Goal: Complete application form

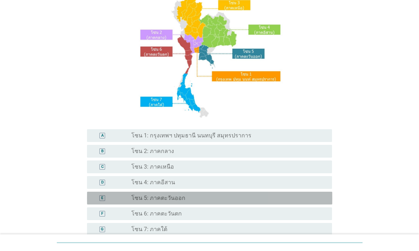
scroll to position [104, 0]
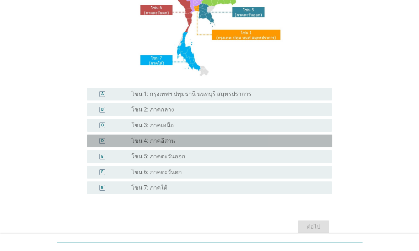
click at [205, 144] on div "radio_button_unchecked โซน 4: ภาคอีสาน" at bounding box center [225, 141] width 189 height 7
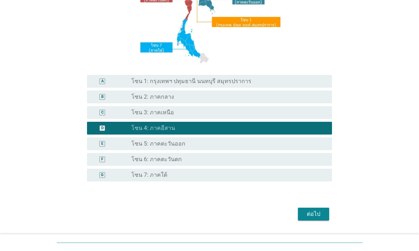
scroll to position [120, 0]
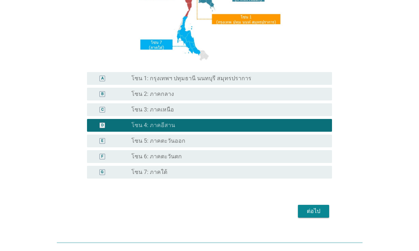
click at [313, 217] on button "ต่อไป" at bounding box center [313, 211] width 31 height 13
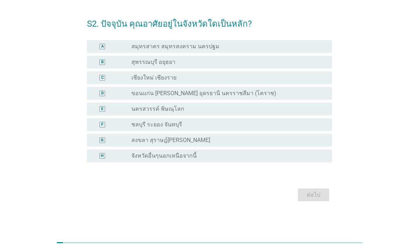
scroll to position [0, 0]
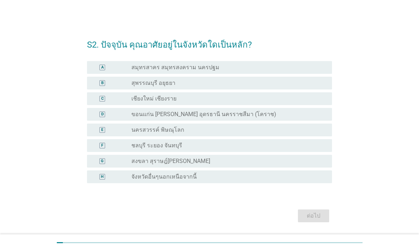
click at [284, 115] on div "radio_button_unchecked ขอนแก่น [PERSON_NAME] อุดรธานี นครราชสีมา (โคราช)" at bounding box center [225, 114] width 189 height 7
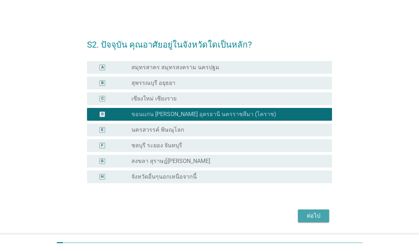
click at [308, 212] on div "ต่อไป" at bounding box center [314, 216] width 20 height 9
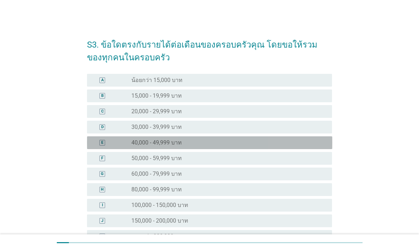
click at [272, 145] on div "radio_button_unchecked 40,000 - 49,999 บาท" at bounding box center [225, 142] width 189 height 7
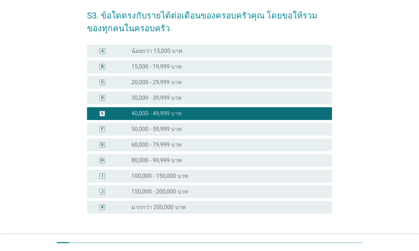
scroll to position [48, 0]
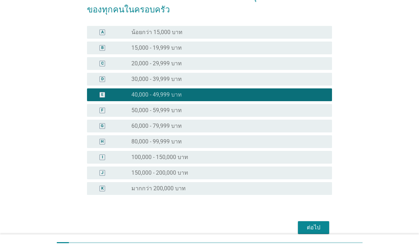
click at [310, 224] on div "ต่อไป" at bounding box center [314, 228] width 20 height 9
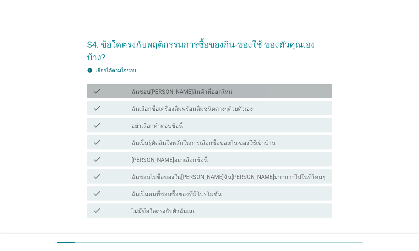
click at [261, 87] on div "check_box_outline_blank ฉันชอบ[PERSON_NAME]สินค้าที่ออกใหม่" at bounding box center [228, 91] width 195 height 9
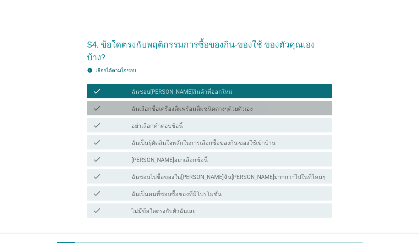
click at [289, 104] on div "check_box_outline_blank ฉันเลือกซื้อเครื่องดื่มพร้อมดื่มชนิดต่างๆด้วยตัวเอง" at bounding box center [228, 108] width 195 height 9
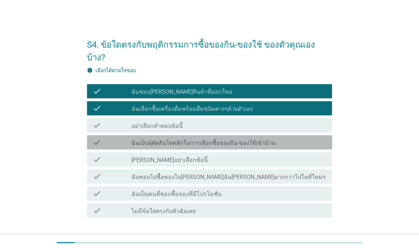
click at [253, 140] on label "ฉันเป็นผุ้ตัดสินใจหลักในการเลือกซื้อของกิน-ของใช้เข้าบ้าน" at bounding box center [203, 143] width 144 height 7
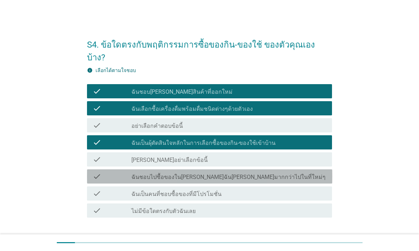
click at [232, 174] on label "ฉันชอบไปซื้อของใน[PERSON_NAME]ฉัน[PERSON_NAME]มากกว่าไปในที่ใหม่ๆ" at bounding box center [228, 177] width 194 height 7
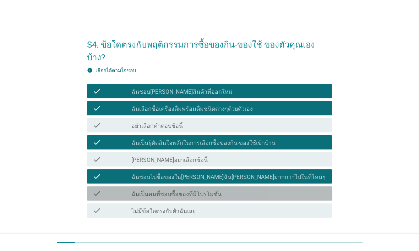
click at [224, 189] on div "check_box_outline_blank ฉันเป็นคนที่ชอบซื้อของที่มีโปรโมชั่น" at bounding box center [228, 193] width 195 height 9
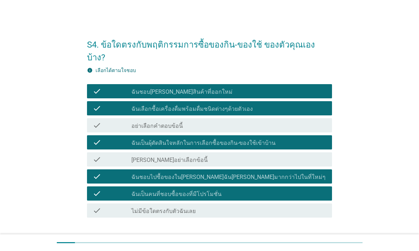
click at [308, 234] on div "ต่อไป" at bounding box center [210, 242] width 246 height 17
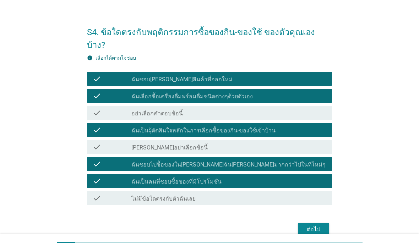
scroll to position [18, 0]
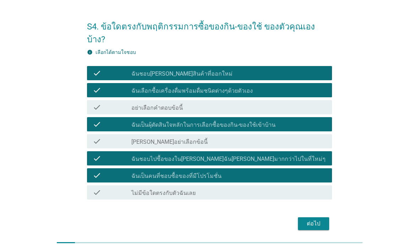
click at [310, 220] on div "ต่อไป" at bounding box center [314, 224] width 20 height 9
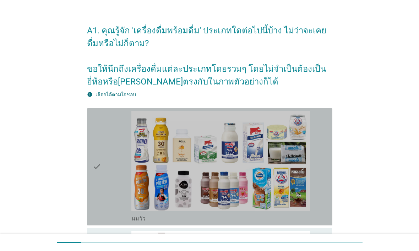
scroll to position [7, 0]
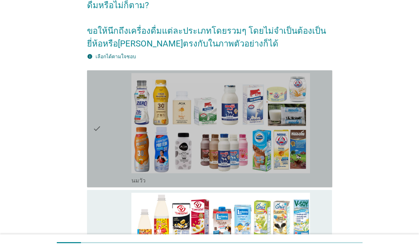
click at [100, 154] on icon "check" at bounding box center [97, 129] width 9 height 112
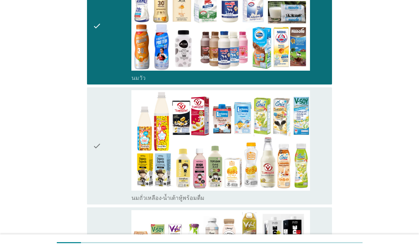
scroll to position [173, 0]
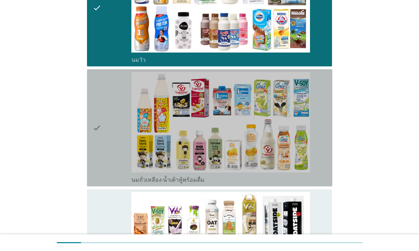
click at [111, 149] on div "check" at bounding box center [112, 128] width 39 height 112
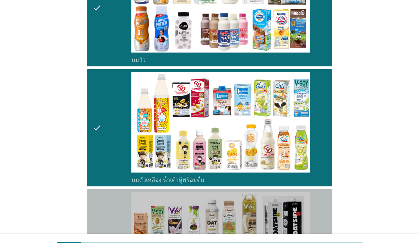
click at [112, 218] on div "check" at bounding box center [112, 248] width 39 height 112
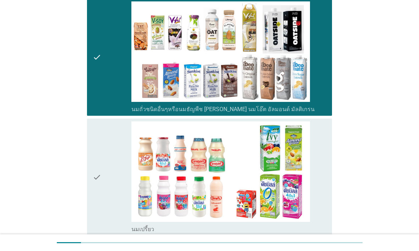
scroll to position [374, 0]
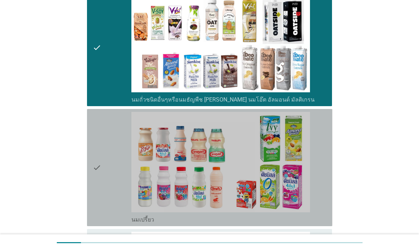
click at [111, 165] on div "check" at bounding box center [112, 168] width 39 height 112
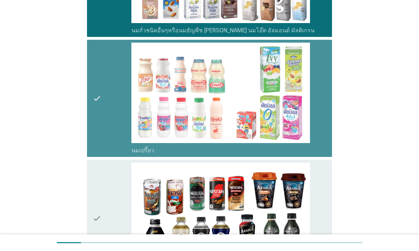
scroll to position [544, 0]
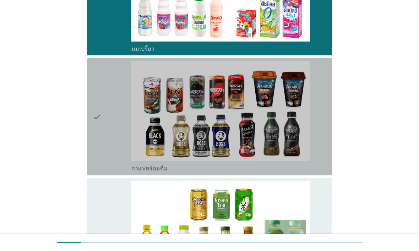
click at [110, 165] on div "check" at bounding box center [112, 117] width 39 height 112
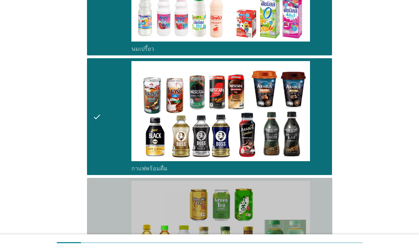
click at [104, 211] on div "check" at bounding box center [112, 237] width 39 height 112
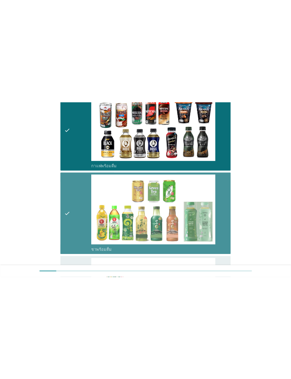
scroll to position [665, 0]
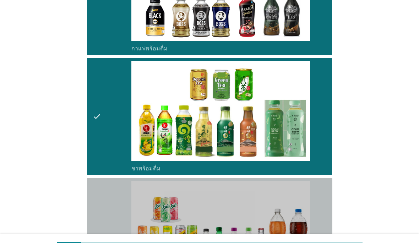
click at [109, 209] on div "check" at bounding box center [112, 237] width 39 height 112
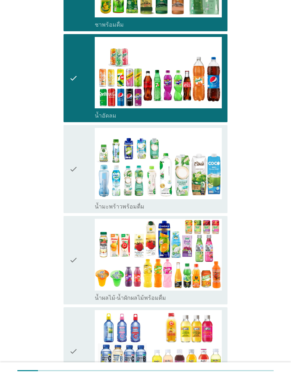
click at [64, 171] on div "check check_box_outline_blank น้ำมะพร้าวพร้อมดื่ม" at bounding box center [146, 169] width 164 height 88
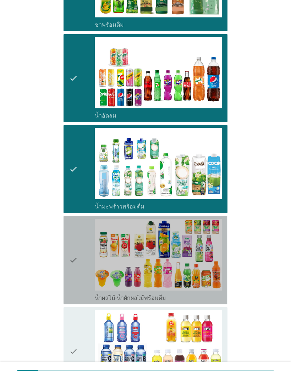
click at [69, 251] on div "check check_box_outline_blank น้ำผลไม้-น้ำผักผลไม้พร้อมดื่ม" at bounding box center [146, 260] width 164 height 88
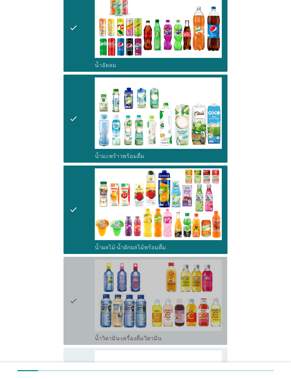
click at [73, 251] on icon "check" at bounding box center [73, 301] width 9 height 82
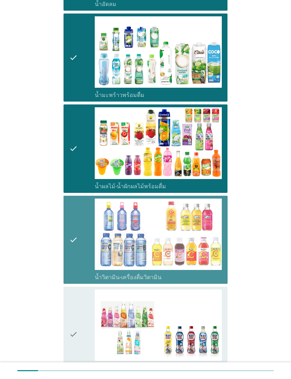
scroll to position [879, 0]
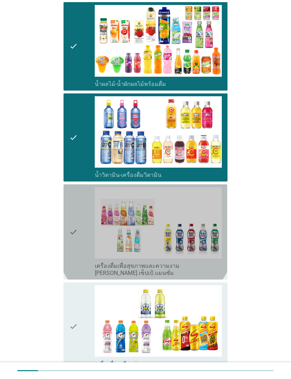
click at [84, 248] on div "check" at bounding box center [82, 232] width 26 height 90
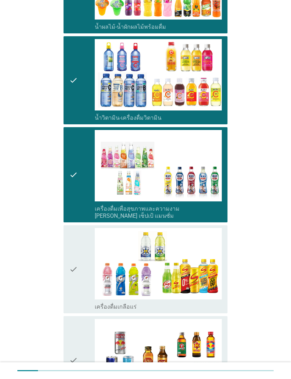
scroll to position [1019, 0]
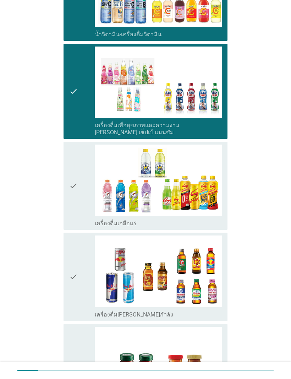
click at [70, 183] on icon "check" at bounding box center [73, 186] width 9 height 82
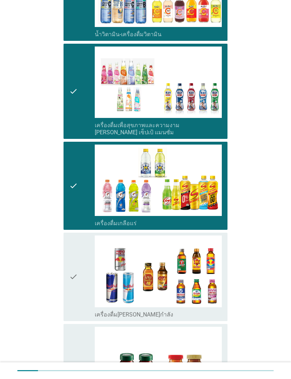
click at [64, 251] on div "check check_box_outline_blank เครื่องดื่ม[PERSON_NAME]กำลัง" at bounding box center [146, 277] width 164 height 88
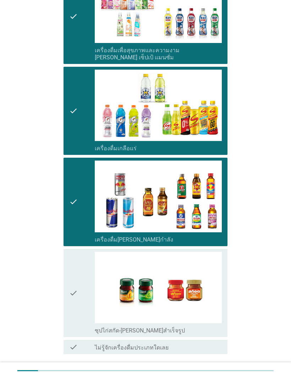
scroll to position [1122, 0]
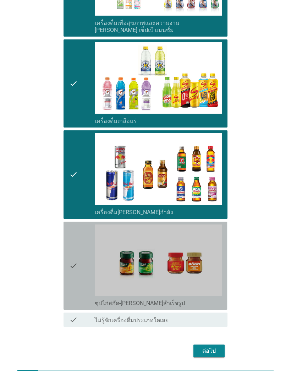
click at [72, 242] on icon "check" at bounding box center [73, 266] width 9 height 82
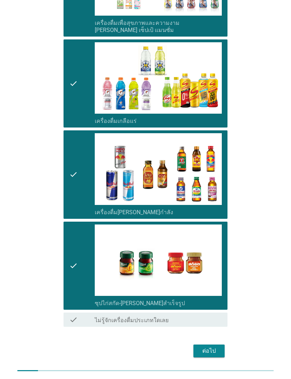
click at [221, 251] on div "ต่อไป" at bounding box center [146, 351] width 164 height 17
click at [216, 251] on div "ต่อไป" at bounding box center [209, 351] width 20 height 9
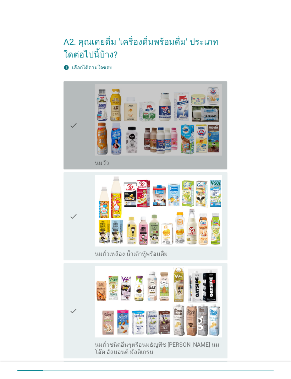
click at [70, 141] on icon "check" at bounding box center [73, 125] width 9 height 82
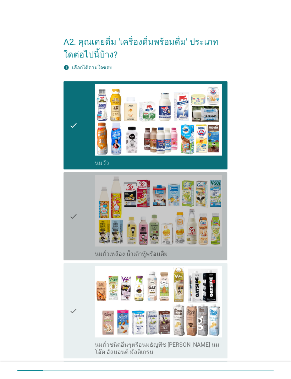
click at [70, 210] on icon "check" at bounding box center [73, 216] width 9 height 82
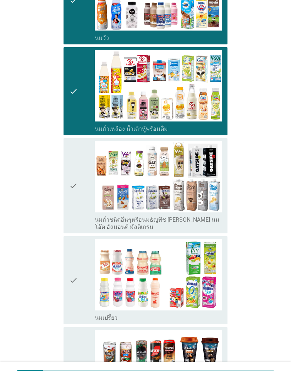
scroll to position [126, 0]
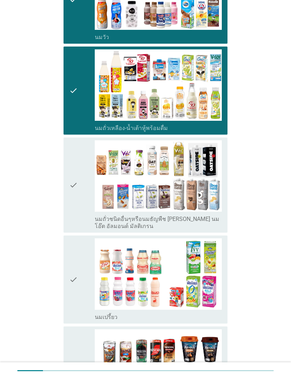
click at [73, 202] on icon "check" at bounding box center [73, 185] width 9 height 90
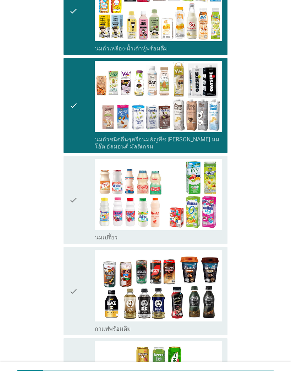
click at [71, 212] on icon "check" at bounding box center [73, 200] width 9 height 82
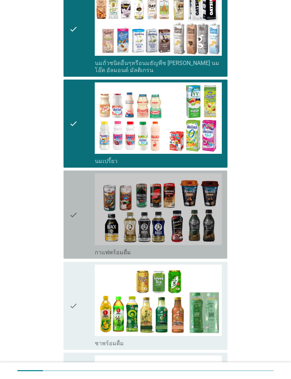
click at [72, 223] on icon "check" at bounding box center [73, 214] width 9 height 82
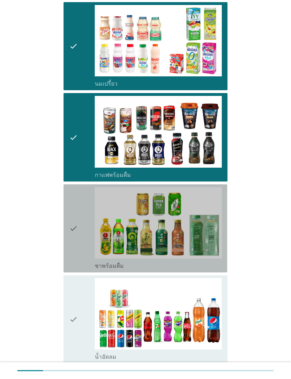
click at [70, 213] on icon "check" at bounding box center [73, 228] width 9 height 82
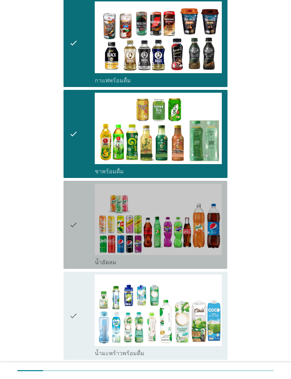
click at [71, 231] on icon "check" at bounding box center [73, 225] width 9 height 82
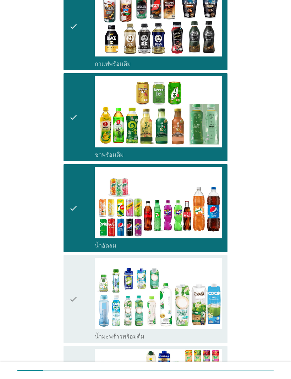
scroll to position [576, 0]
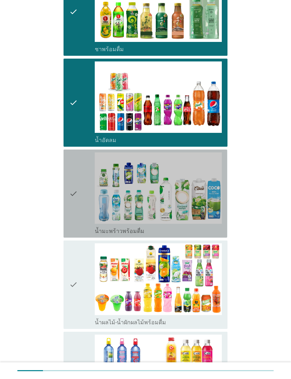
click at [70, 218] on icon "check" at bounding box center [73, 193] width 9 height 82
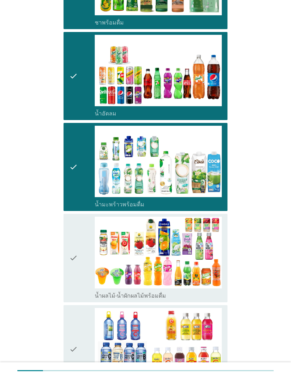
scroll to position [682, 0]
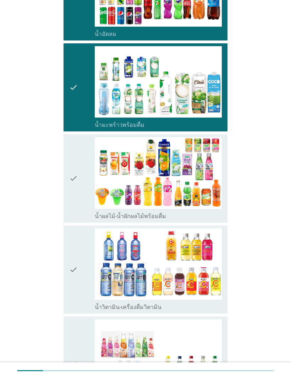
click at [71, 209] on icon "check" at bounding box center [73, 178] width 9 height 82
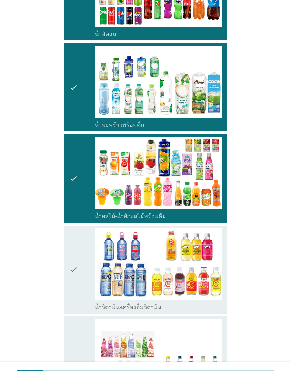
click at [64, 251] on div "check check_box_outline_blank น้ำวิตามิน-เครื่องดื่มวิตามิน" at bounding box center [146, 270] width 164 height 88
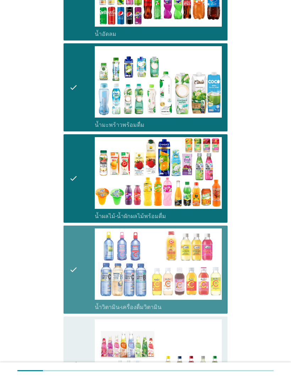
click at [71, 251] on icon "check" at bounding box center [73, 270] width 9 height 82
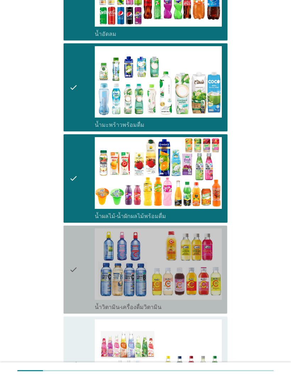
click at [70, 251] on icon "check" at bounding box center [73, 270] width 9 height 82
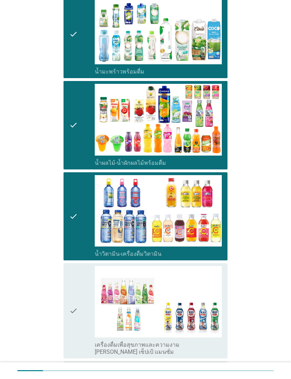
scroll to position [817, 0]
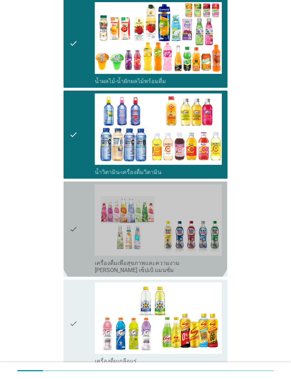
click at [72, 232] on icon "check" at bounding box center [73, 229] width 9 height 90
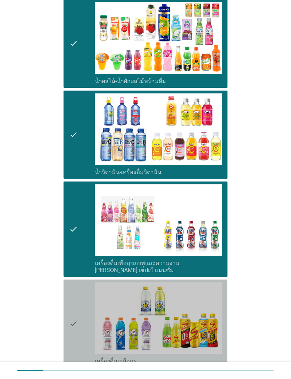
click at [70, 251] on icon "check" at bounding box center [73, 324] width 9 height 82
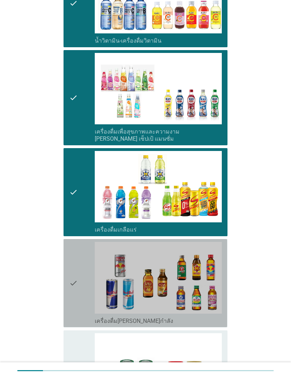
click at [72, 251] on icon "check" at bounding box center [73, 283] width 9 height 82
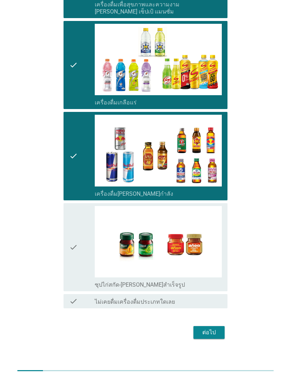
scroll to position [1075, 0]
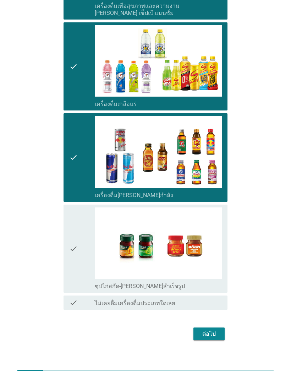
click at [219, 251] on div "ต่อไป" at bounding box center [209, 334] width 20 height 9
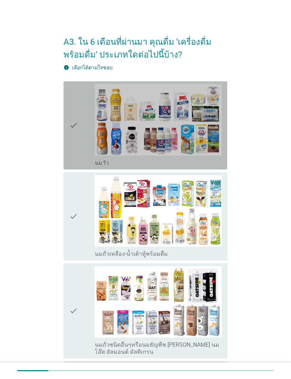
click at [71, 147] on icon "check" at bounding box center [73, 125] width 9 height 82
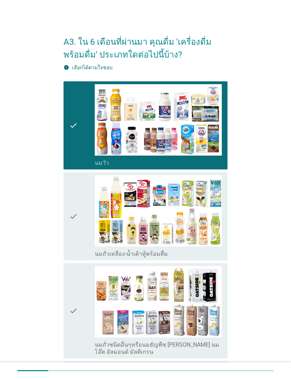
click at [64, 219] on div "check check_box_outline_blank นมถั่วเหลือง-น้ำเต้าหู้พร้อมดื่ม" at bounding box center [146, 216] width 164 height 88
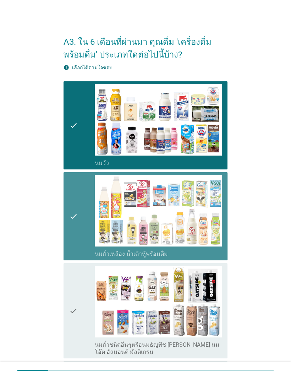
click at [73, 222] on icon "check" at bounding box center [73, 216] width 9 height 82
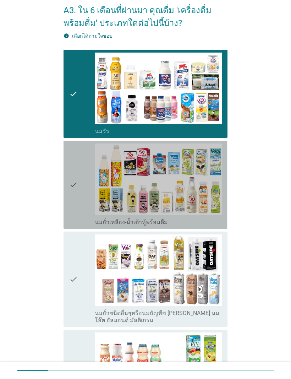
click at [71, 207] on icon "check" at bounding box center [73, 185] width 9 height 82
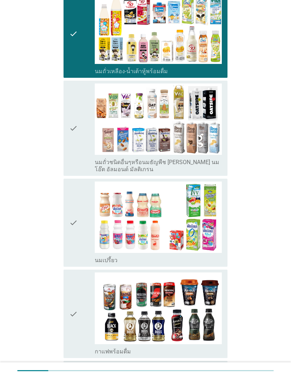
click at [71, 228] on icon "check" at bounding box center [73, 223] width 9 height 82
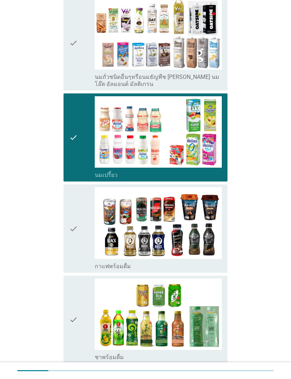
click at [70, 224] on icon "check" at bounding box center [73, 228] width 9 height 82
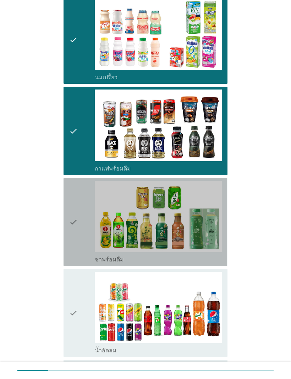
click at [69, 222] on div "check check_box_outline_blank ชาพร้อมดื่ม" at bounding box center [146, 222] width 164 height 88
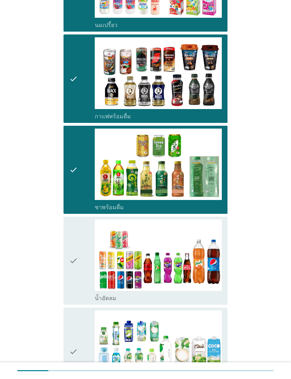
scroll to position [459, 0]
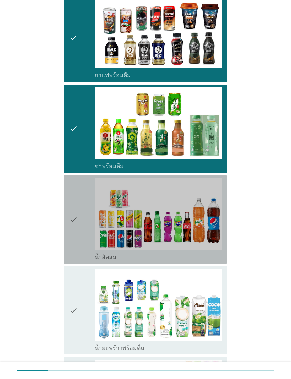
click at [71, 229] on icon "check" at bounding box center [73, 219] width 9 height 82
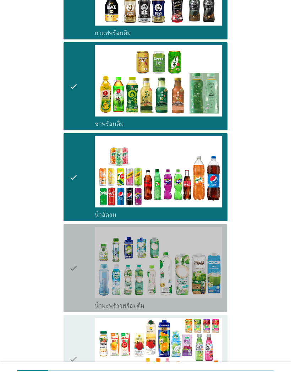
click at [71, 236] on icon "check" at bounding box center [73, 268] width 9 height 82
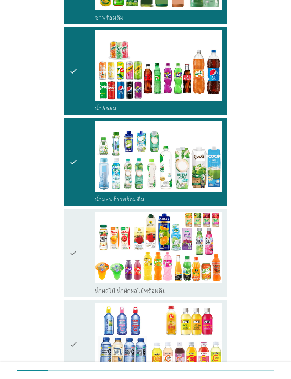
click at [74, 231] on icon "check" at bounding box center [73, 253] width 9 height 82
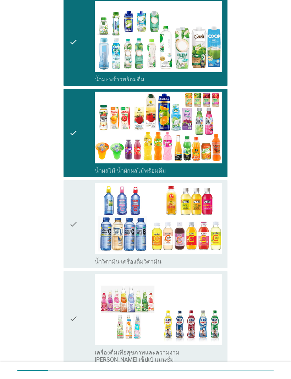
click at [73, 223] on icon "check" at bounding box center [73, 224] width 9 height 82
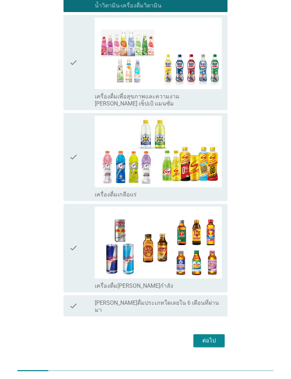
scroll to position [984, 0]
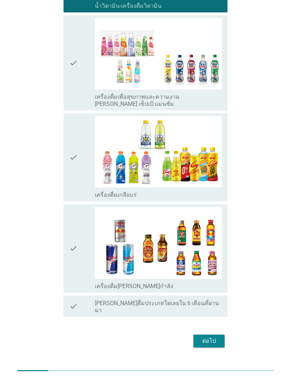
click at [219, 251] on button "ต่อไป" at bounding box center [209, 341] width 31 height 13
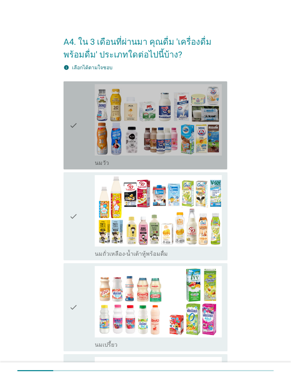
click at [73, 149] on icon "check" at bounding box center [73, 125] width 9 height 82
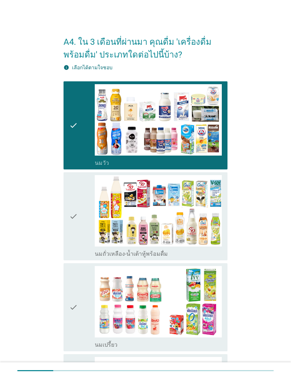
click at [73, 226] on icon "check" at bounding box center [73, 216] width 9 height 82
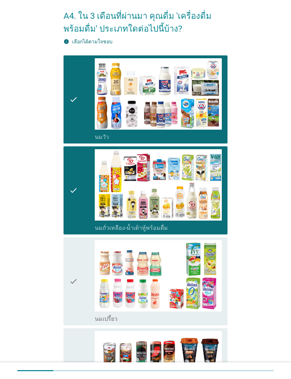
scroll to position [53, 0]
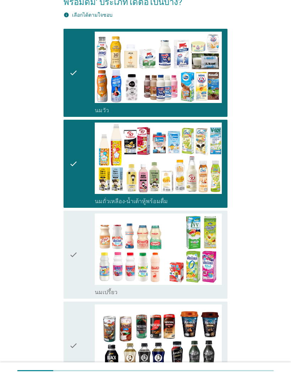
click at [73, 251] on icon "check" at bounding box center [73, 255] width 9 height 82
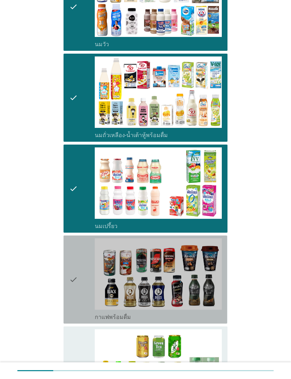
click at [75, 251] on icon "check" at bounding box center [73, 279] width 9 height 82
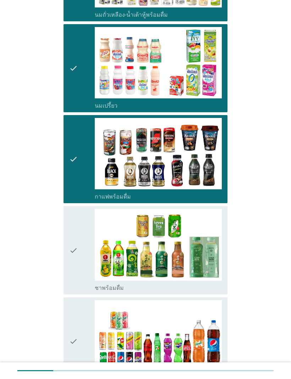
scroll to position [280, 0]
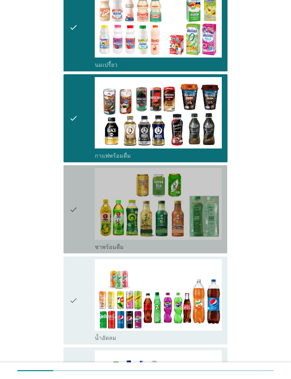
click at [71, 247] on icon "check" at bounding box center [73, 209] width 9 height 82
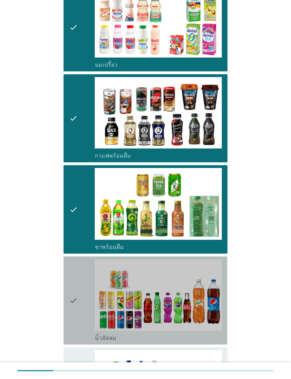
click at [72, 251] on icon "check" at bounding box center [73, 300] width 9 height 82
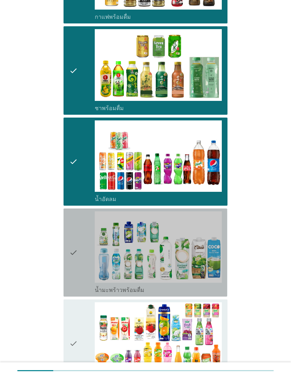
click at [71, 250] on icon "check" at bounding box center [73, 252] width 9 height 82
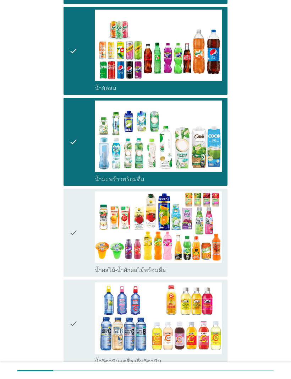
click at [69, 242] on div "check check_box น้ำผลไม้-น้ำผักผลไม้พร้อมดื่ม" at bounding box center [146, 233] width 164 height 88
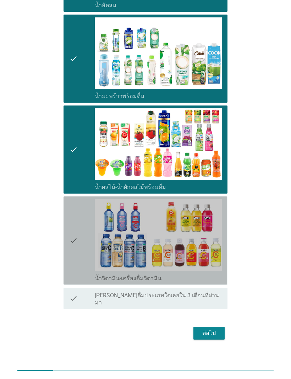
click at [70, 240] on icon "check" at bounding box center [73, 240] width 9 height 82
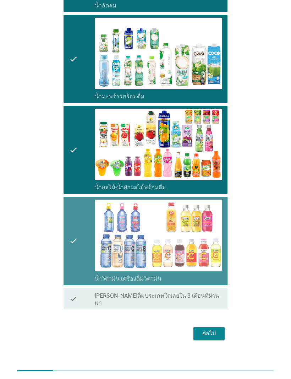
click at [222, 251] on button "ต่อไป" at bounding box center [209, 333] width 31 height 13
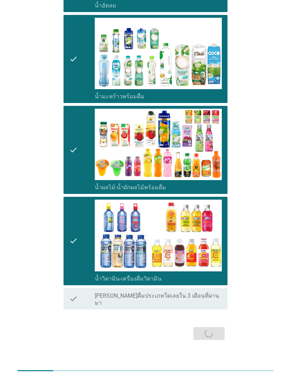
scroll to position [0, 0]
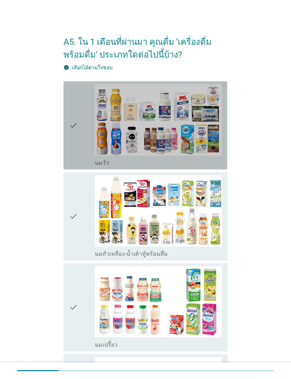
click at [68, 151] on div "check check_box_outline_blank [PERSON_NAME]" at bounding box center [146, 125] width 164 height 88
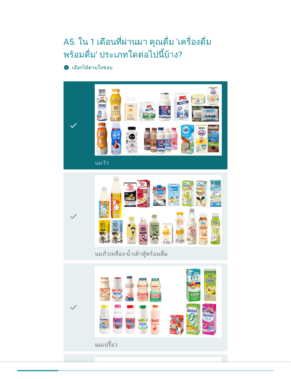
click at [64, 213] on div "check check_box_outline_blank นมถั่วเหลือง-น้ำเต้าหู้พร้อมดื่ม" at bounding box center [146, 216] width 164 height 88
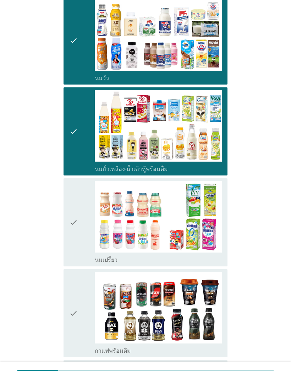
click at [64, 206] on div "check check_box นมเปรี้ยว" at bounding box center [146, 222] width 164 height 88
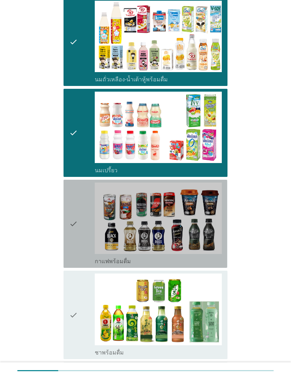
click at [72, 214] on icon "check" at bounding box center [73, 224] width 9 height 82
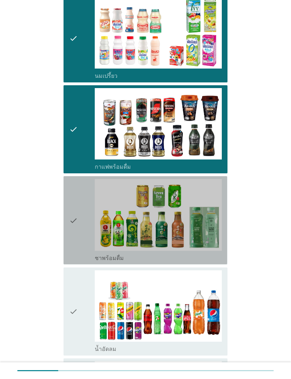
click at [69, 218] on icon "check" at bounding box center [73, 220] width 9 height 82
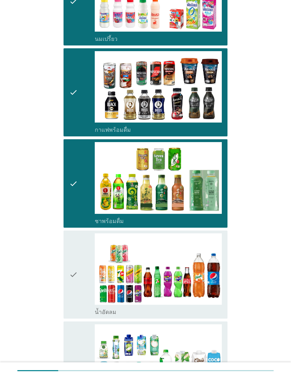
scroll to position [393, 0]
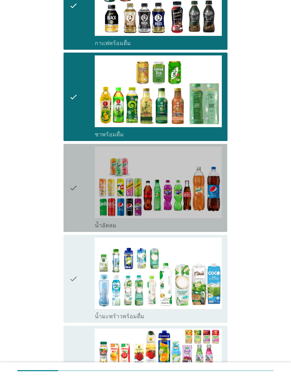
click at [69, 211] on div "check check_box น้ำอัดลม" at bounding box center [146, 188] width 164 height 88
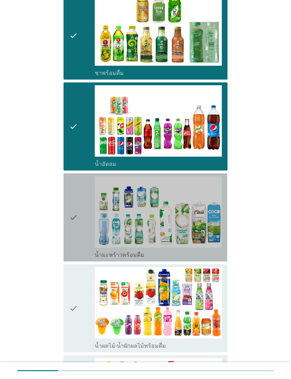
click at [70, 212] on icon "check" at bounding box center [73, 217] width 9 height 82
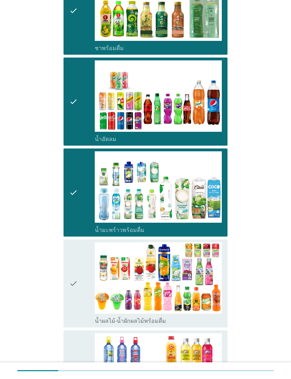
scroll to position [506, 0]
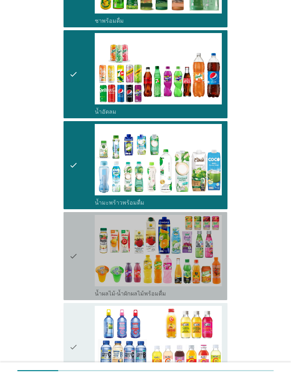
click at [73, 229] on icon "check" at bounding box center [73, 256] width 9 height 82
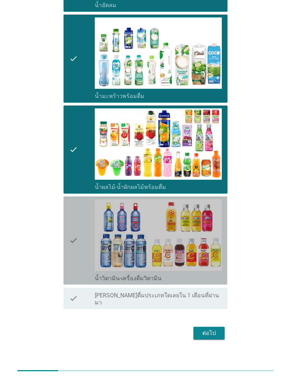
scroll to position [613, 0]
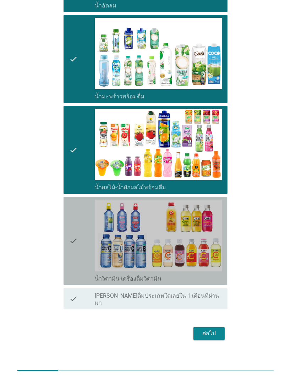
click at [71, 226] on icon "check" at bounding box center [73, 241] width 9 height 82
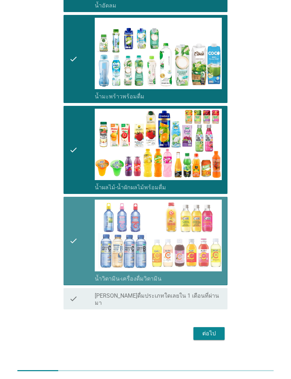
click at [220, 251] on button "ต่อไป" at bounding box center [209, 333] width 31 height 13
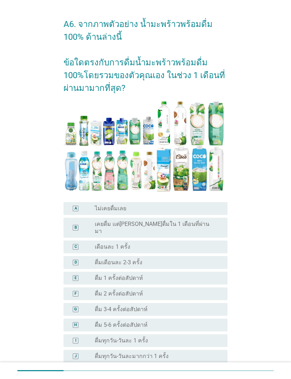
scroll to position [17, 0]
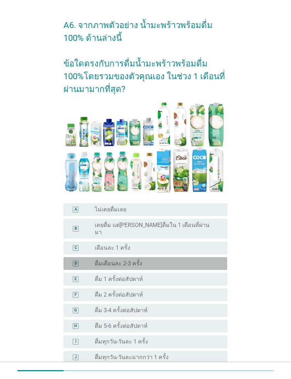
click at [223, 251] on div "D radio_button_unchecked ดื่มเดือนละ 2-3 ครั้ง" at bounding box center [146, 263] width 164 height 13
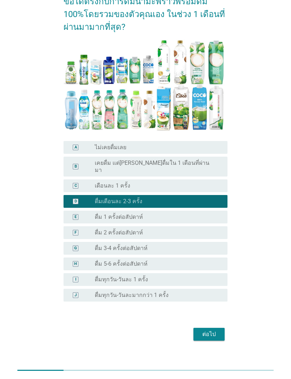
scroll to position [79, 0]
click at [219, 251] on div "ต่อไป" at bounding box center [209, 334] width 20 height 9
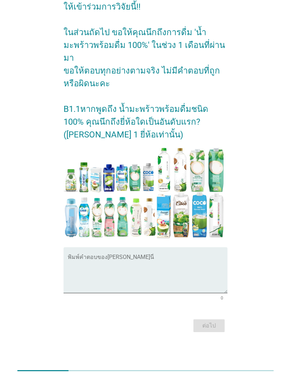
scroll to position [0, 0]
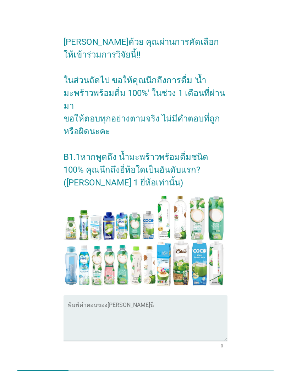
click at [212, 251] on textarea "พิมพ์คำตอบของคุณ ที่นี่" at bounding box center [148, 322] width 160 height 37
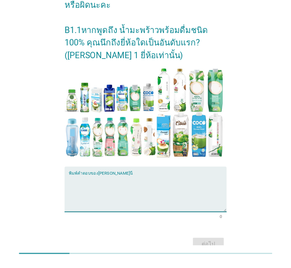
scroll to position [127, 0]
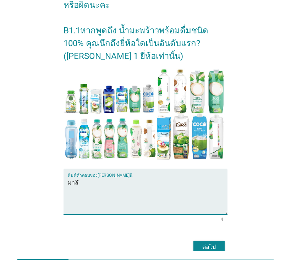
type textarea "มาลึ"
click at [222, 241] on button "ต่อไป" at bounding box center [209, 247] width 31 height 13
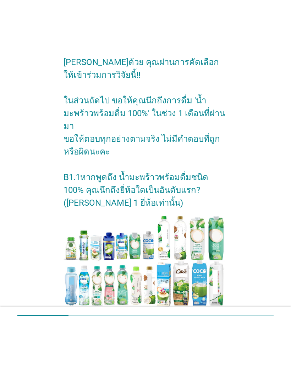
scroll to position [0, 0]
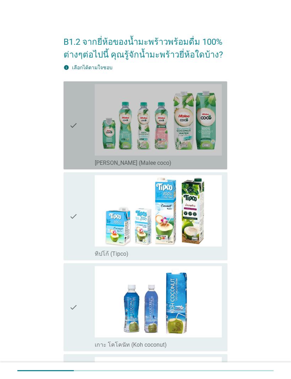
click at [68, 145] on div "check check_box_outline_blank [PERSON_NAME] (Malee coco)" at bounding box center [146, 125] width 164 height 88
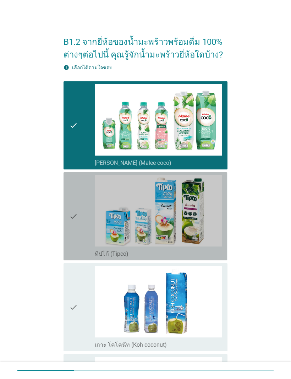
click at [68, 234] on div "check check_box_outline_blank ทิปโก้ (Tipco)" at bounding box center [146, 216] width 164 height 88
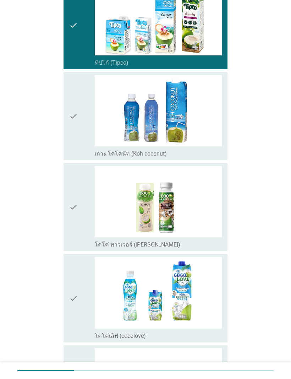
scroll to position [192, 0]
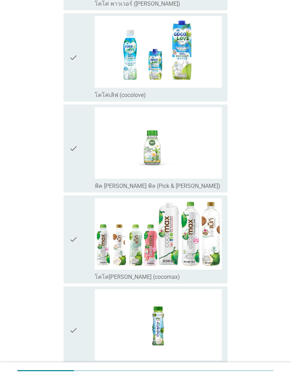
click at [69, 232] on div "check check_box_outline_blank โคโค่[PERSON_NAME] (cocomax)" at bounding box center [146, 239] width 164 height 88
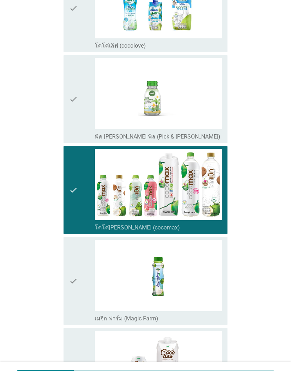
scroll to position [627, 0]
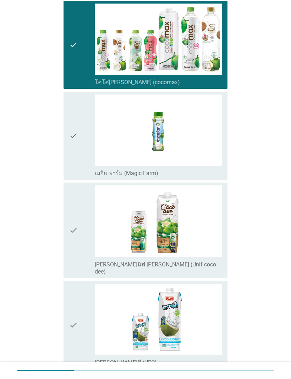
click at [69, 157] on div "check check_box_outline_blank เมจิก ฟาร์ม (Magic Farm)" at bounding box center [146, 136] width 164 height 88
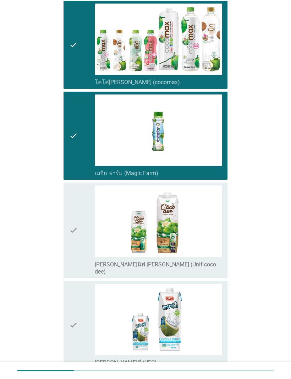
click at [67, 226] on div "check check_box_outline_blank [PERSON_NAME]นิฟ [PERSON_NAME] (Unif coco dee)" at bounding box center [146, 230] width 164 height 95
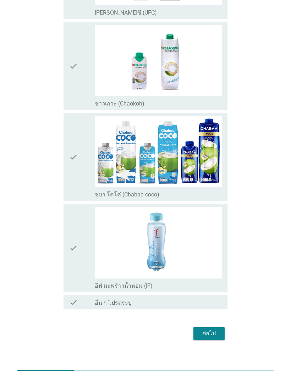
scroll to position [977, 0]
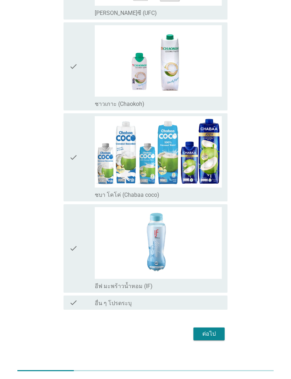
click at [217, 251] on div "ต่อไป" at bounding box center [209, 334] width 20 height 9
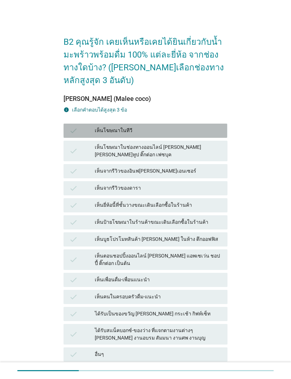
click at [72, 130] on icon "check" at bounding box center [73, 131] width 9 height 9
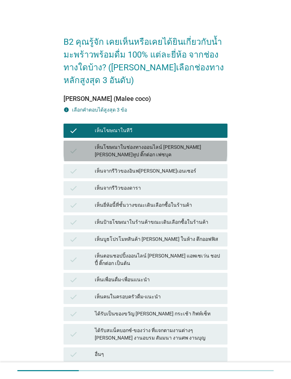
click at [69, 148] on div "check เห็นโฆษณาในช่องทางออนไลน์ [PERSON_NAME] [PERSON_NAME]ทูป ติ๊กต่อก เฟซบุค" at bounding box center [146, 151] width 164 height 21
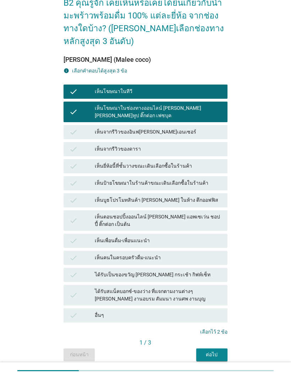
scroll to position [39, 0]
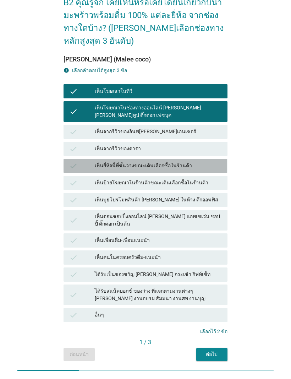
click at [70, 162] on icon "check" at bounding box center [73, 166] width 9 height 9
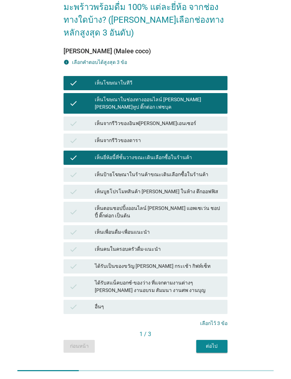
scroll to position [48, 0]
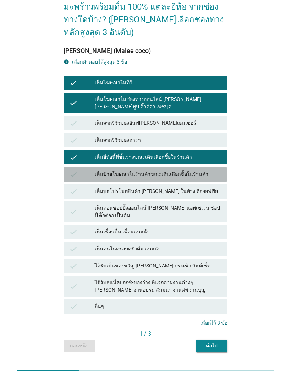
click at [70, 170] on icon "check" at bounding box center [73, 174] width 9 height 9
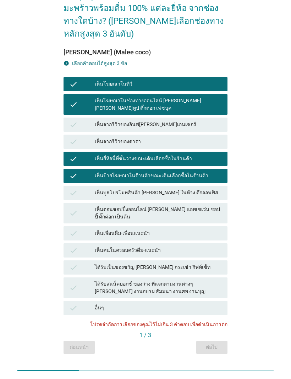
scroll to position [46, 0]
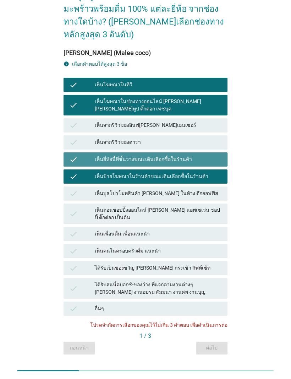
click at [67, 154] on div "check เห็นยี่ห้อนี้ที่ชั้นวางขณะเดินเลือกซื้อในร้านค้า" at bounding box center [146, 159] width 164 height 14
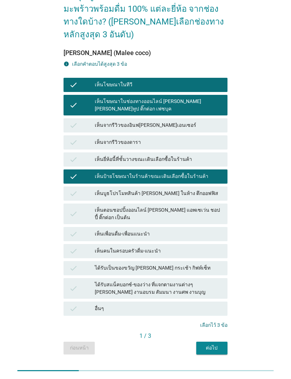
click at [215, 251] on div "ต่อไป" at bounding box center [212, 347] width 20 height 7
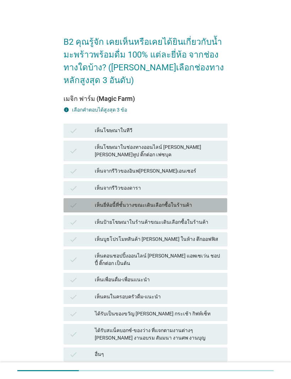
click at [69, 198] on div "check เห็นยี่ห้อนี้ที่ชั้นวางขณะเดินเลือกซื้อในร้านค้า" at bounding box center [146, 205] width 164 height 14
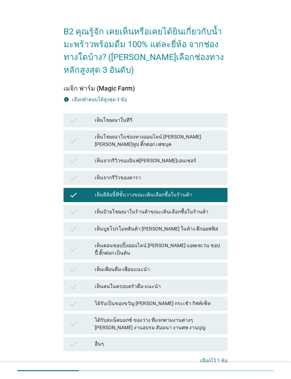
click at [72, 208] on icon "check" at bounding box center [73, 212] width 9 height 9
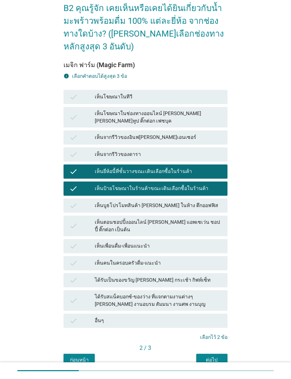
scroll to position [34, 0]
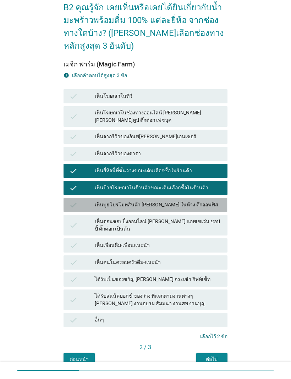
click at [72, 203] on icon "check" at bounding box center [73, 205] width 9 height 9
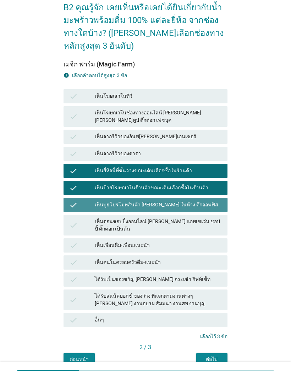
click at [69, 199] on div "check เห็นบูธโปรโมทสินค้า [PERSON_NAME] ในห้าง ตึกออฟฟิส" at bounding box center [146, 205] width 164 height 14
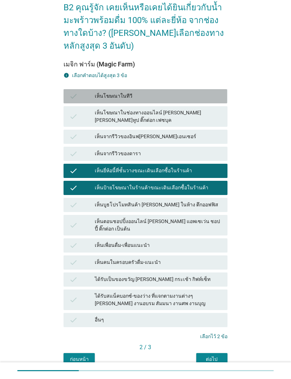
click at [75, 98] on icon "check" at bounding box center [73, 96] width 9 height 9
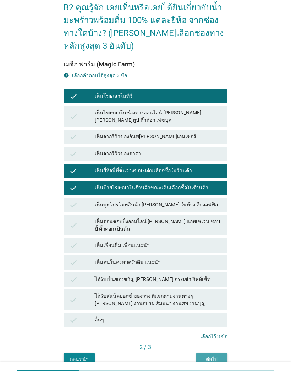
click at [218, 251] on div "ต่อไป" at bounding box center [212, 359] width 20 height 7
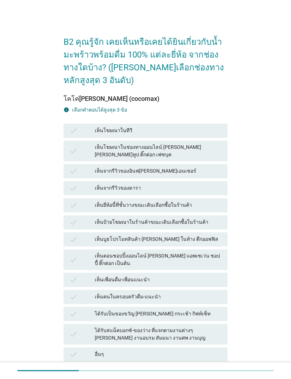
click at [72, 134] on icon "check" at bounding box center [73, 131] width 9 height 9
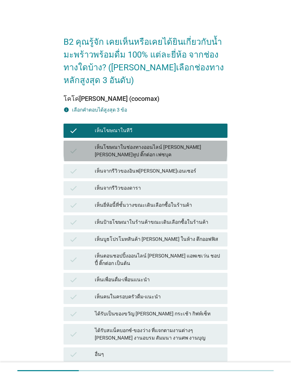
click at [68, 151] on div "check เห็นโฆษณาในช่องทางออนไลน์ [PERSON_NAME] [PERSON_NAME]ทูป ติ๊กต่อก เฟซบุค" at bounding box center [146, 151] width 164 height 21
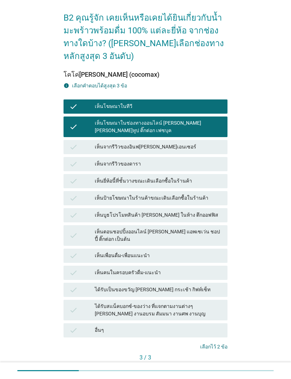
scroll to position [26, 0]
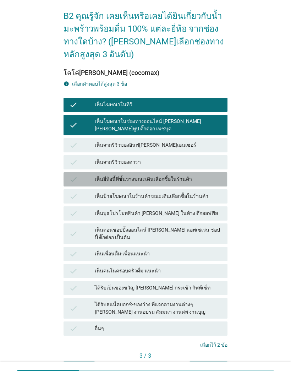
click at [67, 174] on div "check เห็นยี่ห้อนี้ที่ชั้นวางขณะเดินเลือกซื้อในร้านค้า" at bounding box center [146, 179] width 164 height 14
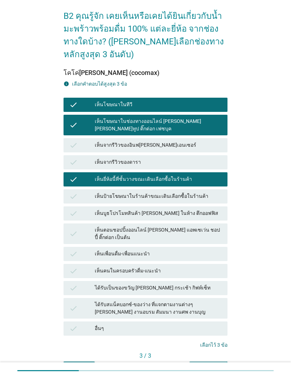
click at [216, 251] on div "คำถามต่อไป" at bounding box center [208, 367] width 27 height 7
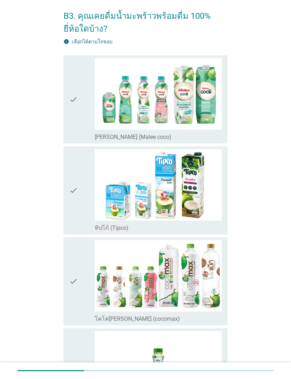
scroll to position [0, 0]
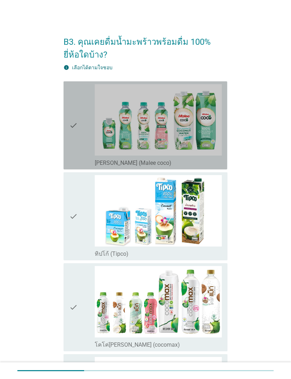
click at [70, 149] on icon "check" at bounding box center [73, 125] width 9 height 82
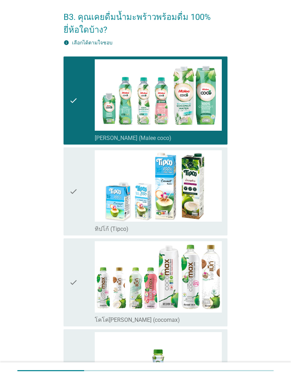
scroll to position [101, 0]
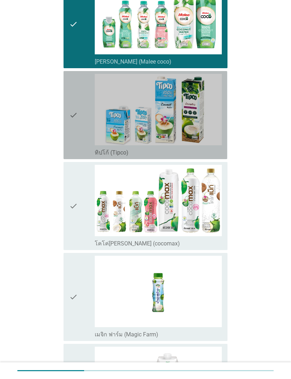
click at [64, 147] on div "check check_box_outline_blank ทิปโก้ (Tipco)" at bounding box center [146, 115] width 164 height 88
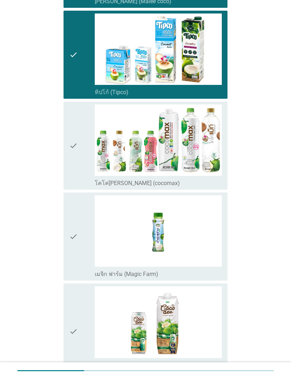
click at [66, 155] on div "check check_box_outline_blank โคโค่[PERSON_NAME] (cocomax)" at bounding box center [146, 146] width 164 height 88
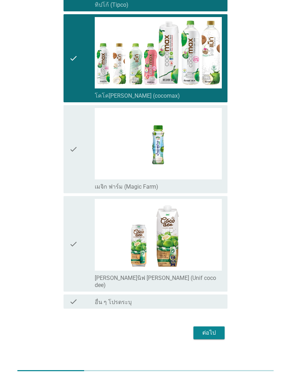
scroll to position [249, 0]
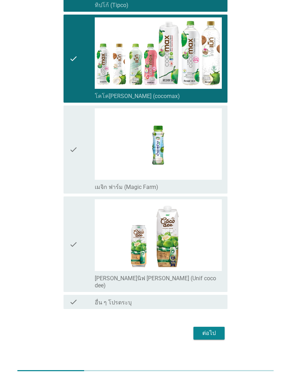
click at [220, 251] on button "ต่อไป" at bounding box center [209, 333] width 31 height 13
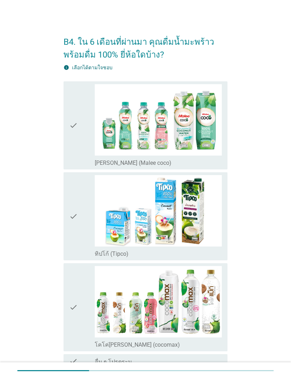
click at [64, 150] on div "check check_box_outline_blank [PERSON_NAME] (Malee coco)" at bounding box center [146, 125] width 164 height 88
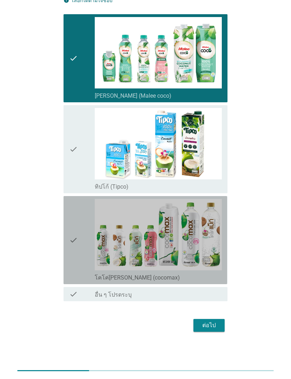
scroll to position [67, 0]
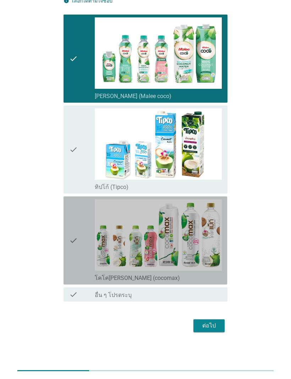
click at [73, 225] on icon "check" at bounding box center [73, 240] width 9 height 82
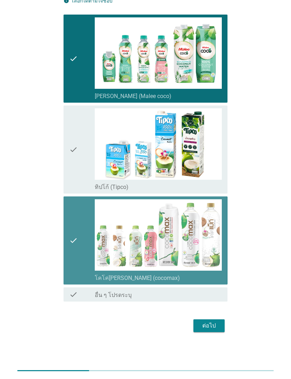
click at [217, 251] on div "ต่อไป" at bounding box center [209, 326] width 20 height 9
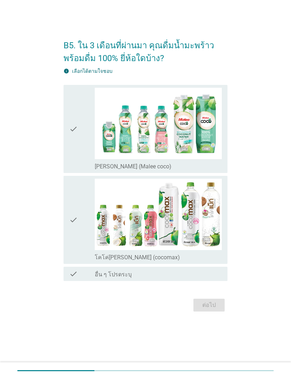
scroll to position [0, 0]
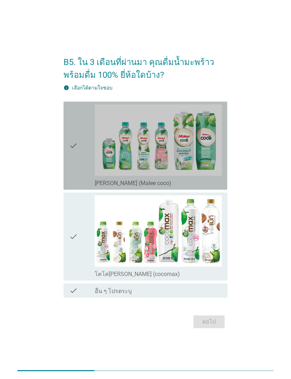
click at [71, 161] on icon "check" at bounding box center [73, 145] width 9 height 82
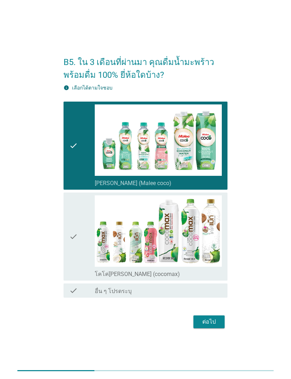
click at [70, 226] on icon "check" at bounding box center [73, 236] width 9 height 82
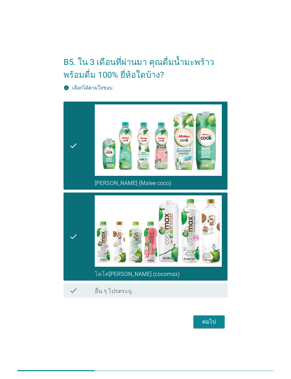
click at [217, 251] on div "ต่อไป" at bounding box center [209, 322] width 20 height 9
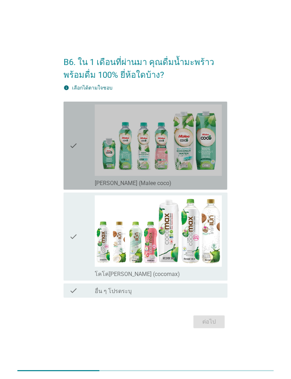
click at [65, 171] on div "check check_box_outline_blank [PERSON_NAME] (Malee coco)" at bounding box center [146, 146] width 164 height 88
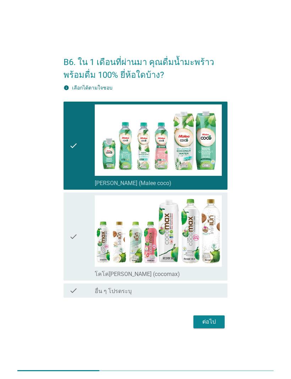
click at [70, 226] on icon "check" at bounding box center [73, 236] width 9 height 82
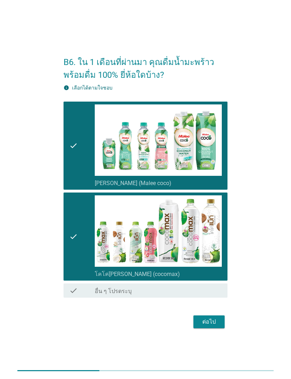
click at [221, 251] on button "ต่อไป" at bounding box center [209, 322] width 31 height 13
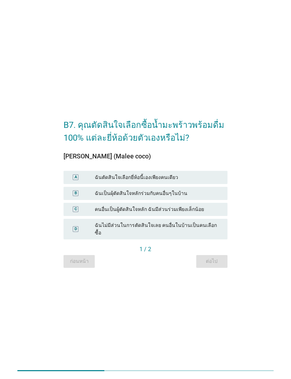
click at [69, 181] on div "A" at bounding box center [75, 177] width 13 height 7
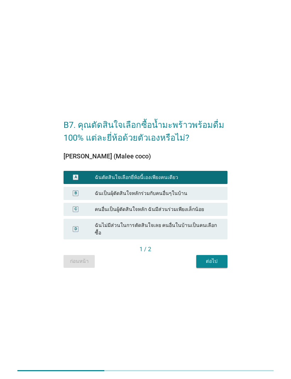
click at [222, 251] on button "ต่อไป" at bounding box center [212, 261] width 31 height 13
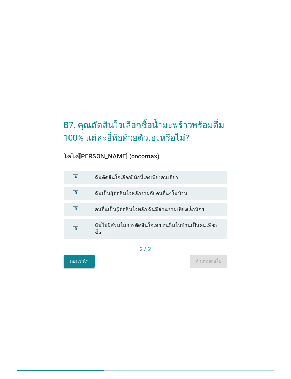
click at [69, 183] on div "A ฉันตัดสินใจเลือกยี่ห้อนี้เองเพียงคนเดียว" at bounding box center [146, 177] width 164 height 13
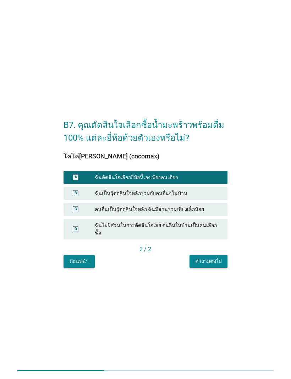
click at [220, 251] on button "คำถามต่อไป" at bounding box center [209, 261] width 38 height 13
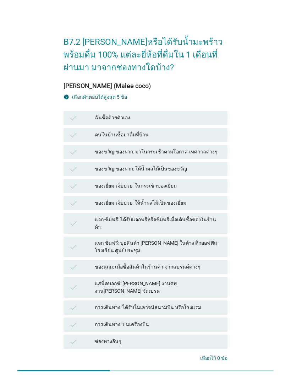
click at [70, 120] on icon "check" at bounding box center [73, 118] width 9 height 9
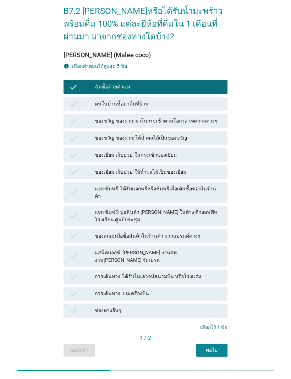
scroll to position [33, 0]
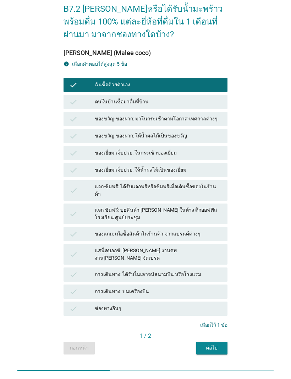
click at [221, 251] on div "ต่อไป" at bounding box center [212, 347] width 20 height 7
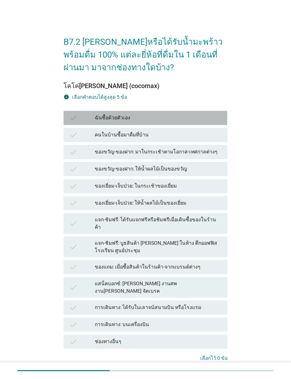
click at [74, 123] on div "check ฉันซื้อด้วยตัวเอง" at bounding box center [146, 118] width 164 height 14
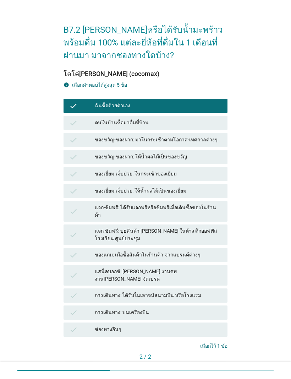
scroll to position [17, 0]
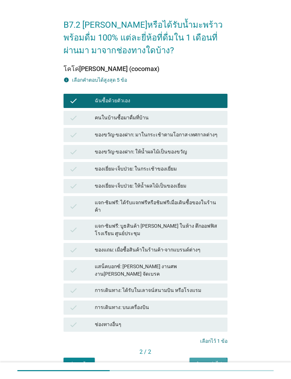
click at [217, 251] on button "คำถามต่อไป" at bounding box center [209, 364] width 38 height 13
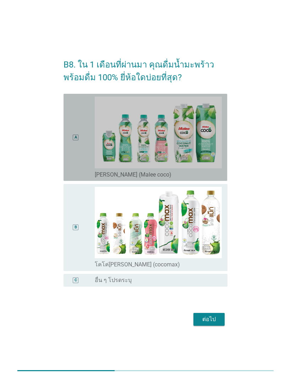
click at [74, 140] on div "A" at bounding box center [75, 137] width 13 height 81
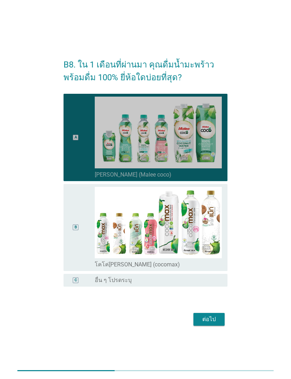
click at [67, 220] on div "B radio_button_unchecked โคโค่[PERSON_NAME] (cocomax)" at bounding box center [146, 227] width 164 height 87
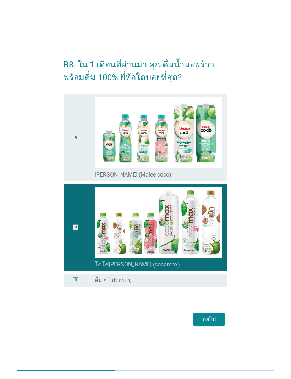
click at [73, 151] on div "A" at bounding box center [75, 137] width 13 height 81
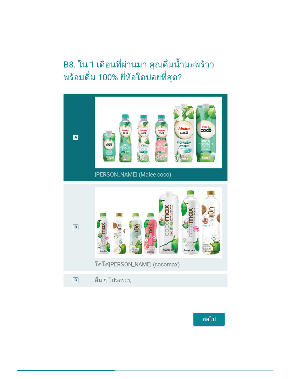
click at [221, 251] on button "ต่อไป" at bounding box center [209, 319] width 31 height 13
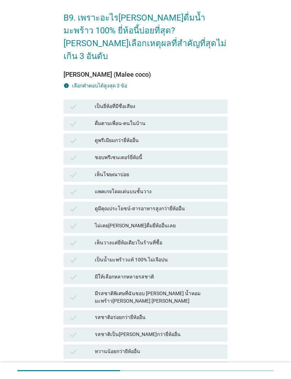
scroll to position [25, 0]
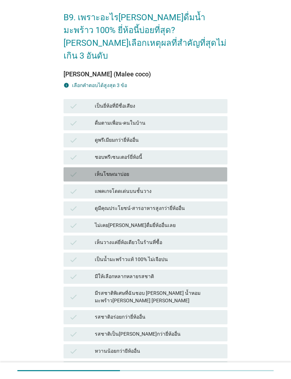
click at [73, 170] on icon "check" at bounding box center [73, 174] width 9 height 9
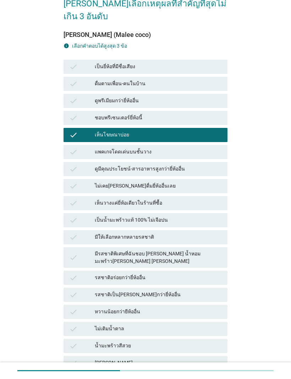
scroll to position [71, 0]
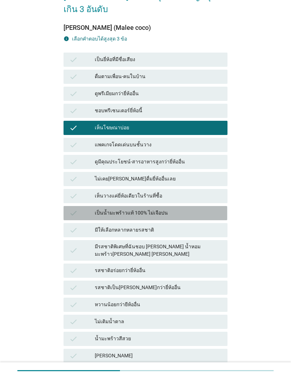
click at [71, 209] on icon "check" at bounding box center [73, 213] width 9 height 9
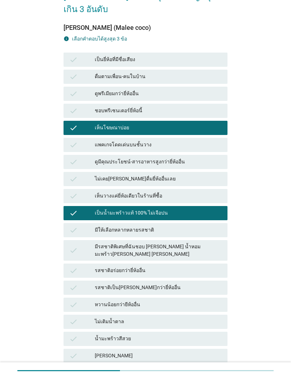
click at [74, 226] on icon "check" at bounding box center [73, 230] width 9 height 9
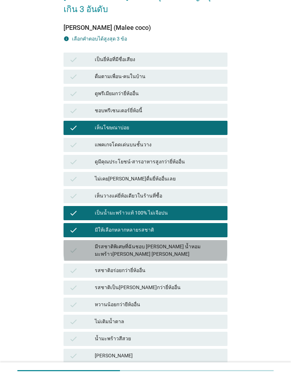
click at [71, 243] on icon "check" at bounding box center [73, 250] width 9 height 15
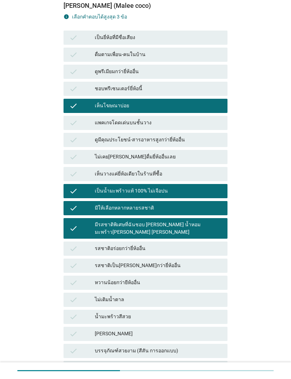
click at [70, 221] on icon "check" at bounding box center [73, 228] width 9 height 15
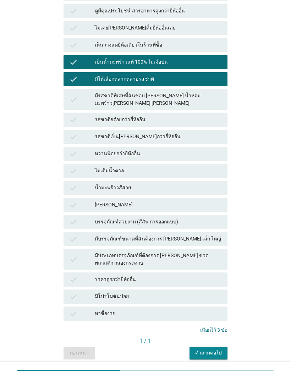
scroll to position [222, 0]
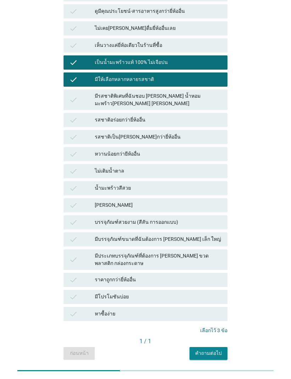
click at [218, 251] on div "คำถามต่อไป" at bounding box center [208, 353] width 27 height 7
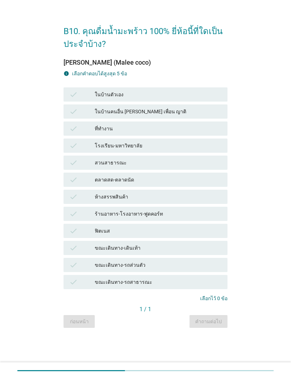
scroll to position [0, 0]
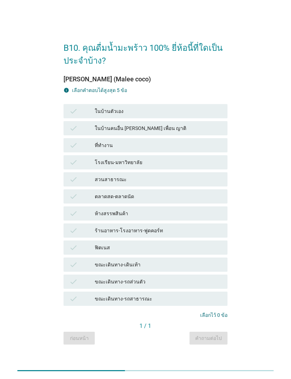
click at [73, 118] on div "check ในบ้านตัวเอง" at bounding box center [146, 111] width 164 height 14
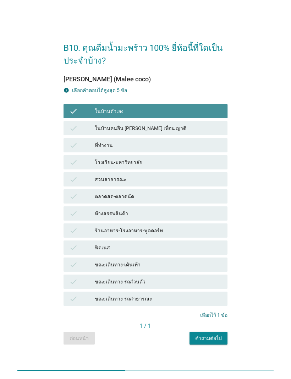
click at [75, 109] on icon "check" at bounding box center [73, 111] width 9 height 9
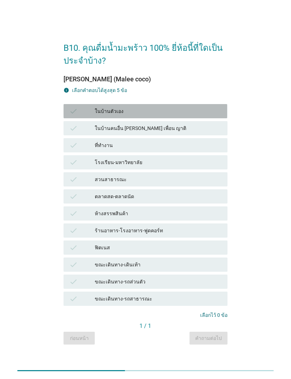
click at [71, 112] on icon "check" at bounding box center [73, 111] width 9 height 9
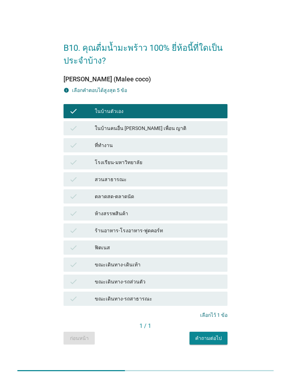
click at [215, 251] on button "คำถามต่อไป" at bounding box center [209, 338] width 38 height 13
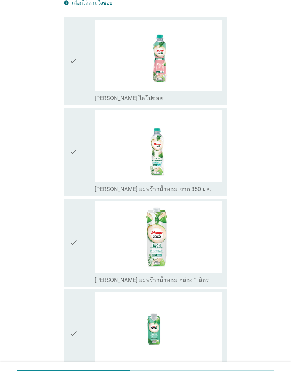
scroll to position [78, 0]
click at [64, 146] on div "check check_box_outline_blank [PERSON_NAME] มะพร้าวน้ำหอม ขวด 350 มล." at bounding box center [146, 151] width 164 height 88
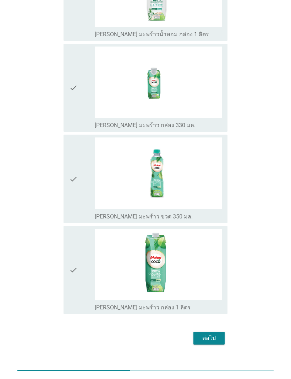
scroll to position [323, 0]
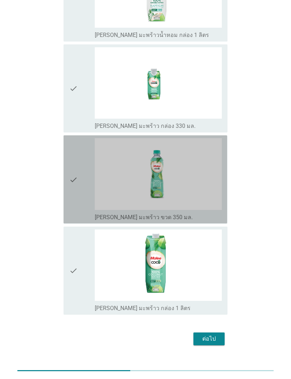
click at [70, 159] on icon "check" at bounding box center [73, 179] width 9 height 82
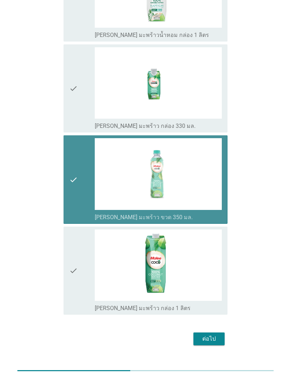
click at [222, 251] on button "ต่อไป" at bounding box center [209, 339] width 31 height 13
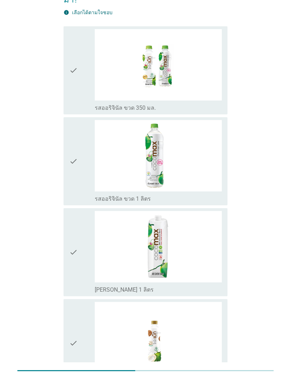
scroll to position [42, 0]
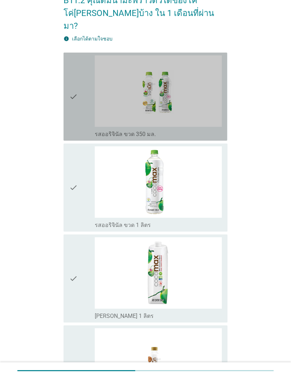
click at [64, 117] on div "check check_box_outline_blank รสออริจินัล ขวด 350 มล." at bounding box center [146, 97] width 164 height 88
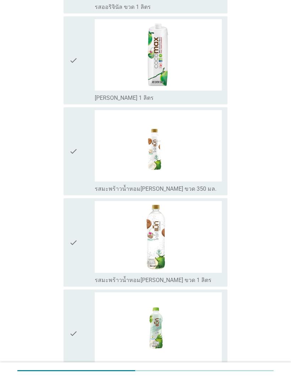
scroll to position [336, 0]
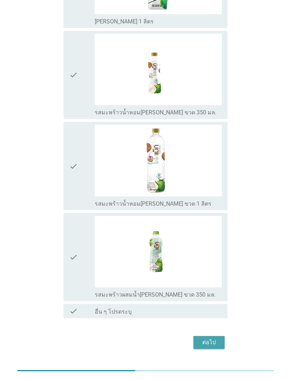
click at [211, 251] on div "ต่อไป" at bounding box center [209, 342] width 20 height 9
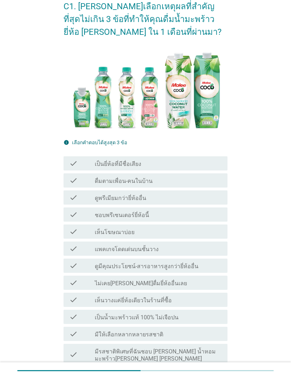
scroll to position [37, 0]
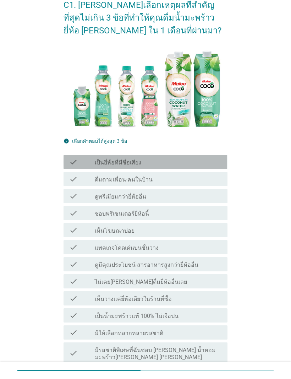
click at [71, 165] on icon "check" at bounding box center [73, 162] width 9 height 9
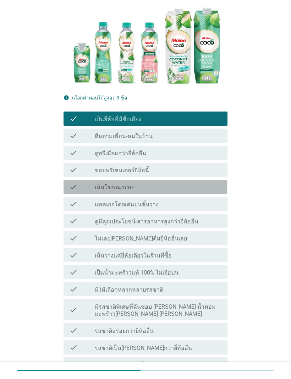
click at [71, 186] on icon "check" at bounding box center [73, 187] width 9 height 9
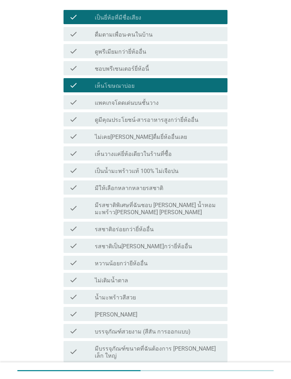
scroll to position [184, 0]
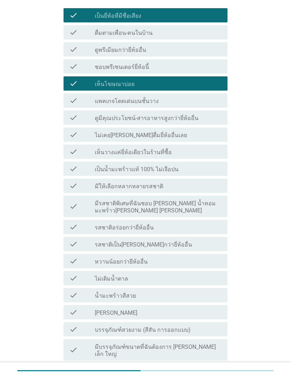
click at [66, 205] on div "check check_box_outline_blank มีรสชาติพิเศษที่ฉันชอบ [PERSON_NAME] น้ำหอม มะพร้…" at bounding box center [146, 206] width 164 height 21
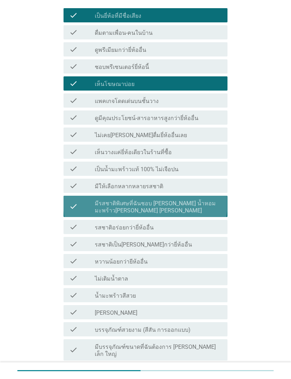
click at [66, 204] on div "check check_box_outline_blank มีรสชาติพิเศษที่ฉันชอบ [PERSON_NAME] น้ำหอม มะพร้…" at bounding box center [146, 206] width 164 height 21
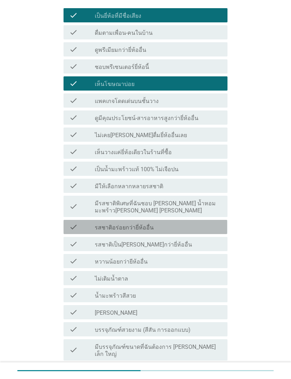
click at [69, 223] on icon "check" at bounding box center [73, 227] width 9 height 9
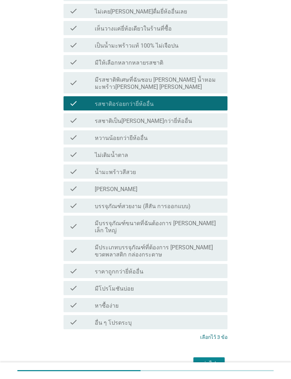
scroll to position [316, 0]
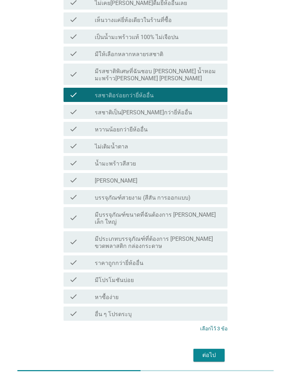
click at [220, 251] on button "ต่อไป" at bounding box center [209, 355] width 31 height 13
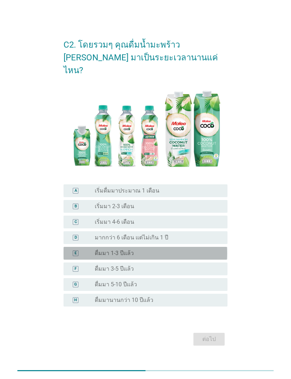
click at [84, 247] on div "E radio_button_unchecked ดื่มมา 1-3 ปีแล้ว" at bounding box center [146, 253] width 164 height 13
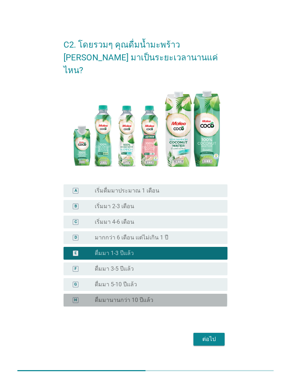
click at [191, 251] on div "radio_button_unchecked ดื่มมานานกว่า 10 ปีแล้ว" at bounding box center [156, 300] width 122 height 7
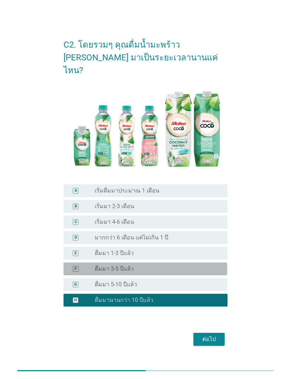
click at [193, 251] on div "radio_button_unchecked ดื่มมา 3-5 ปีแล้ว" at bounding box center [156, 268] width 122 height 7
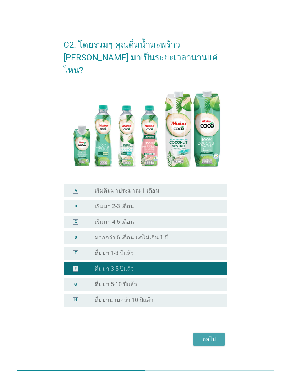
click at [210, 251] on button "ต่อไป" at bounding box center [209, 339] width 31 height 13
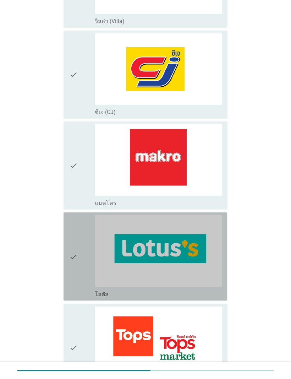
click at [78, 251] on icon "check" at bounding box center [73, 256] width 9 height 82
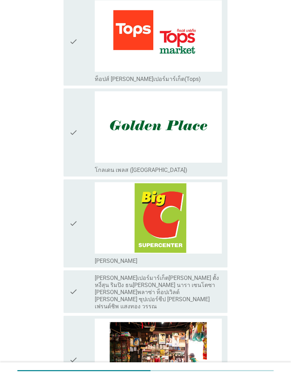
click at [82, 238] on div "check" at bounding box center [82, 223] width 26 height 82
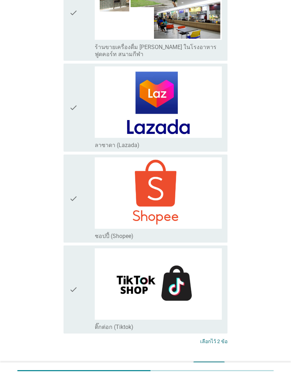
scroll to position [1568, 0]
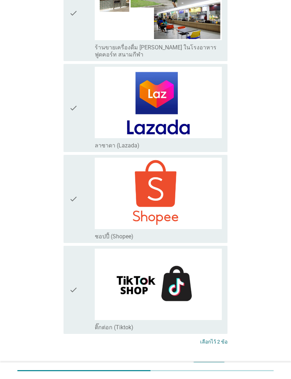
click at [211, 251] on div "ต่อไป" at bounding box center [209, 368] width 20 height 9
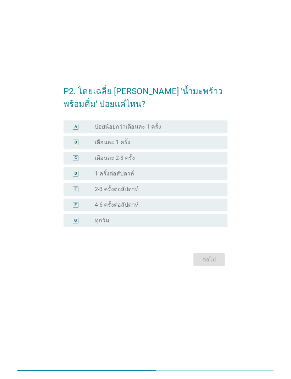
scroll to position [0, 0]
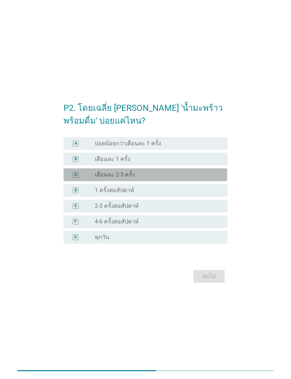
click at [206, 176] on div "radio_button_unchecked เดือนละ 2-3 ครั้ง" at bounding box center [156, 174] width 122 height 7
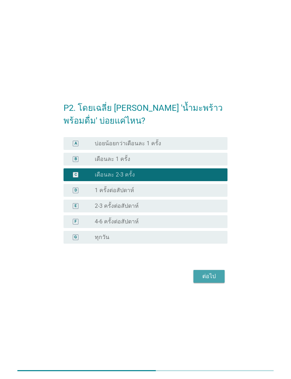
click at [209, 251] on button "ต่อไป" at bounding box center [209, 276] width 31 height 13
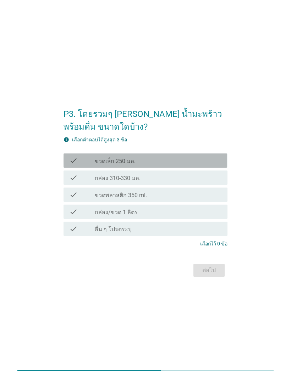
click at [206, 164] on div "check_box_outline_blank ขวดเล็ก 250 มล." at bounding box center [158, 160] width 127 height 9
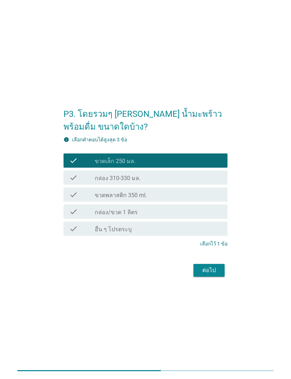
click at [204, 251] on div "ต่อไป" at bounding box center [209, 270] width 20 height 9
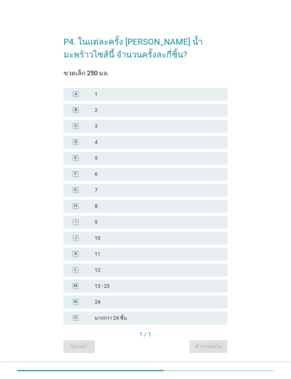
click at [205, 148] on div "D 4" at bounding box center [146, 142] width 164 height 13
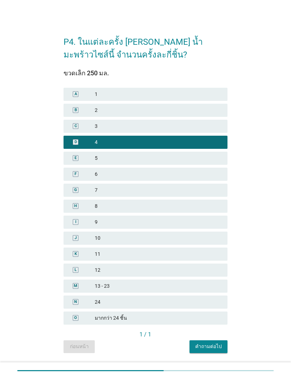
click at [204, 251] on div "คำถามต่อไป" at bounding box center [208, 346] width 27 height 7
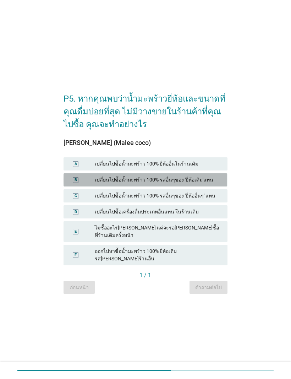
click at [219, 184] on div "เปลี่ยนไปซื้อน้ำมะพร้าว 100% รสอื่นๆของ 'ยี่ห้อเดิม'แทน" at bounding box center [158, 179] width 127 height 7
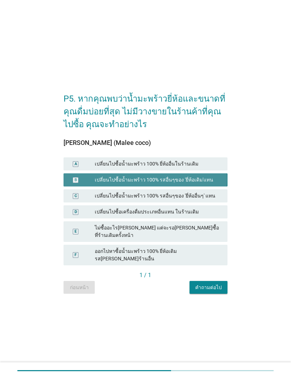
click at [210, 251] on div "คำถามต่อไป" at bounding box center [208, 287] width 27 height 7
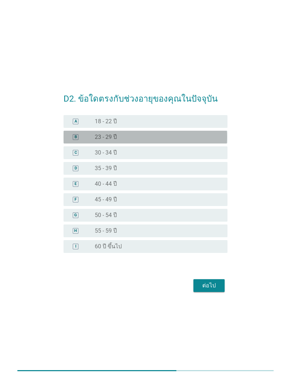
click at [194, 143] on div "B radio_button_unchecked 23 - 29 ปี" at bounding box center [146, 137] width 164 height 13
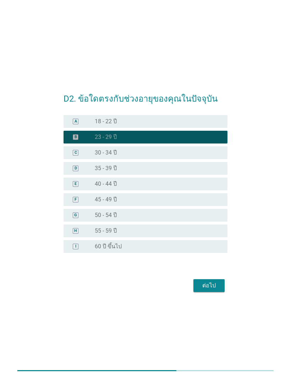
click at [211, 251] on div "ต่อไป" at bounding box center [209, 285] width 20 height 9
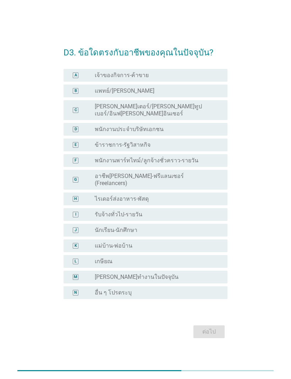
click at [186, 130] on div "radio_button_unchecked พนักงานประจำบริษัทเอกชน" at bounding box center [156, 129] width 122 height 7
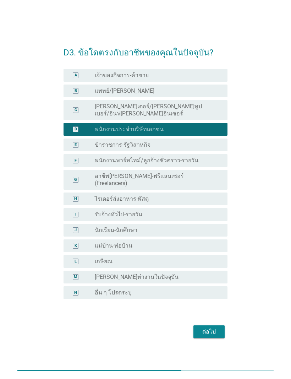
click at [210, 251] on button "ต่อไป" at bounding box center [209, 332] width 31 height 13
